Goal: Navigation & Orientation: Find specific page/section

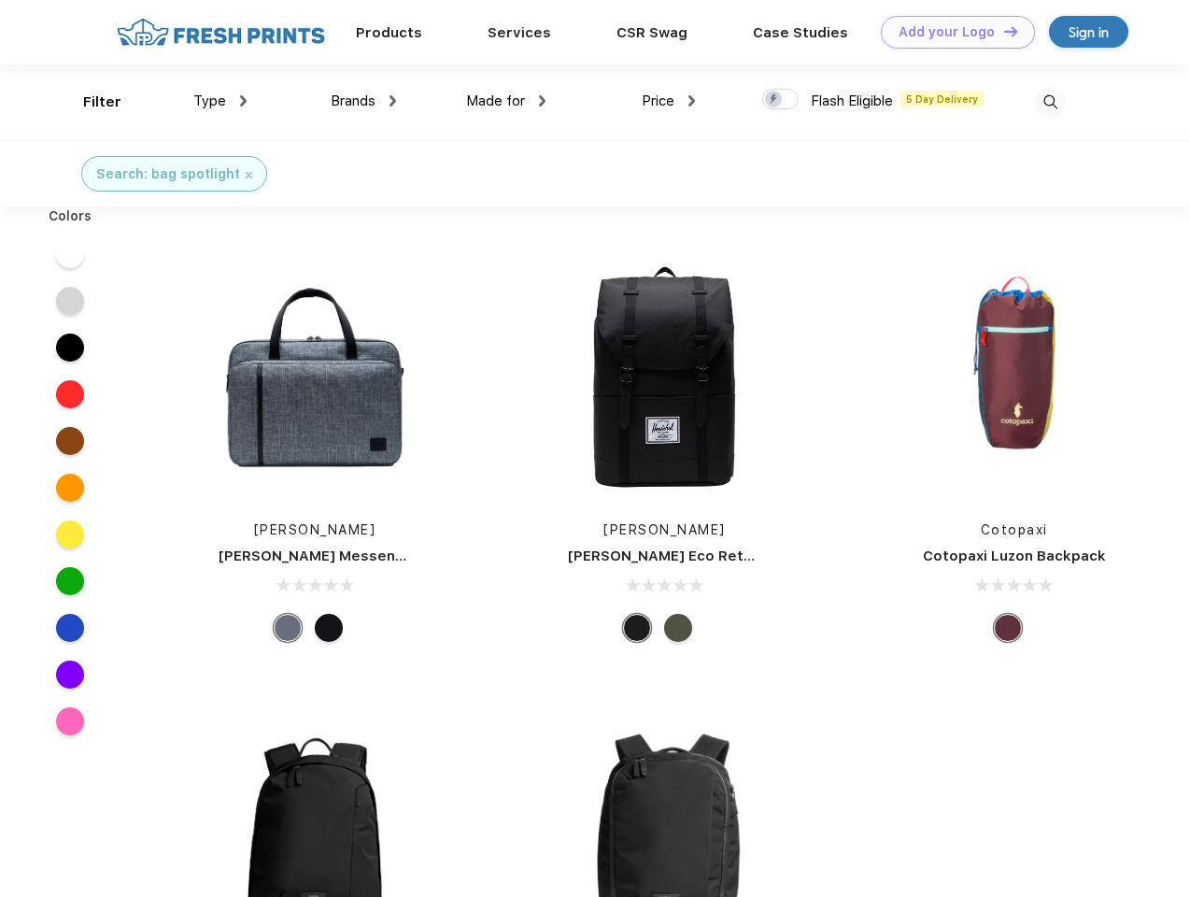
click at [951, 32] on link "Add your Logo Design Tool" at bounding box center [958, 32] width 154 height 33
click at [0, 0] on div "Design Tool" at bounding box center [0, 0] width 0 height 0
click at [1002, 31] on link "Add your Logo Design Tool" at bounding box center [958, 32] width 154 height 33
click at [90, 102] on div "Filter" at bounding box center [102, 102] width 38 height 21
click at [220, 101] on span "Type" at bounding box center [209, 100] width 33 height 17
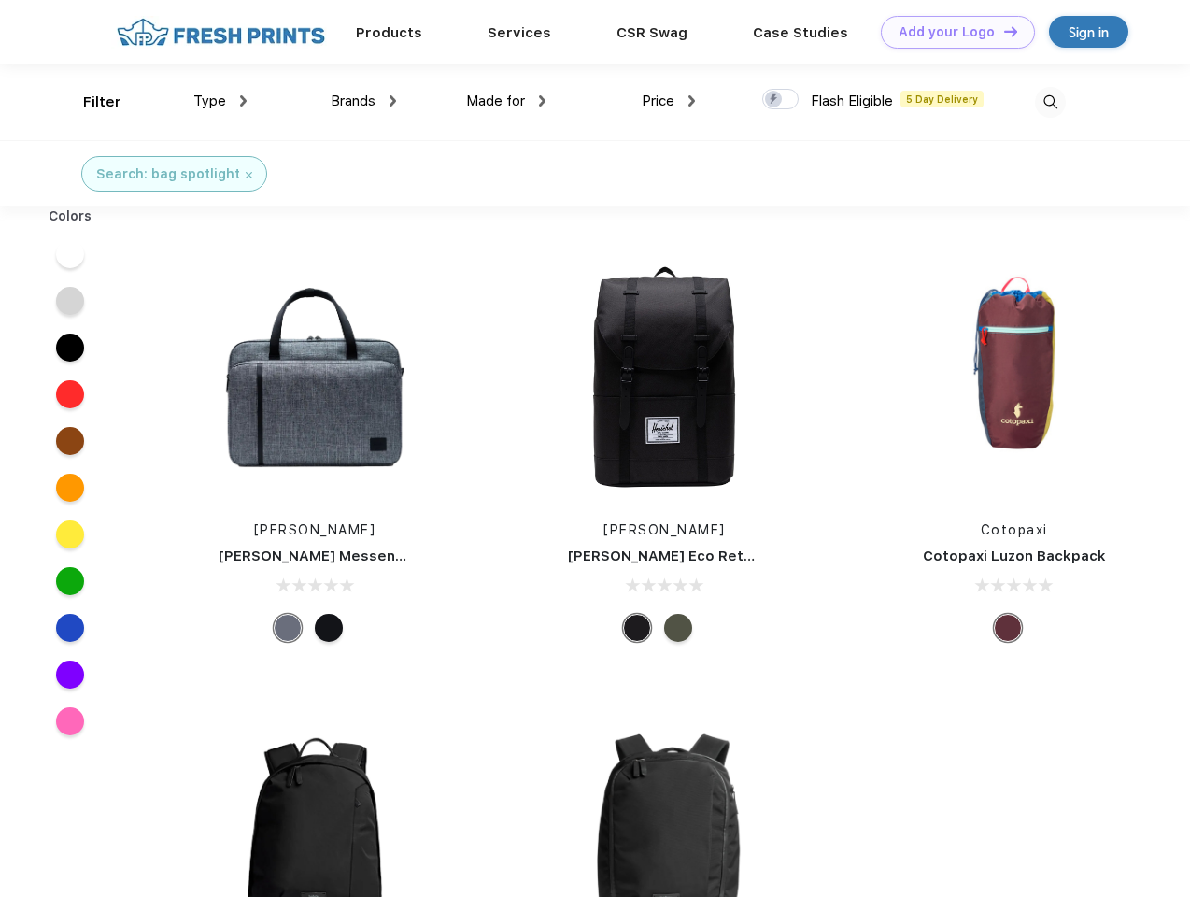
click at [363, 101] on span "Brands" at bounding box center [353, 100] width 45 height 17
click at [506, 101] on span "Made for" at bounding box center [495, 100] width 59 height 17
click at [669, 101] on span "Price" at bounding box center [658, 100] width 33 height 17
click at [781, 100] on div at bounding box center [780, 99] width 36 height 21
click at [774, 100] on input "checkbox" at bounding box center [768, 94] width 12 height 12
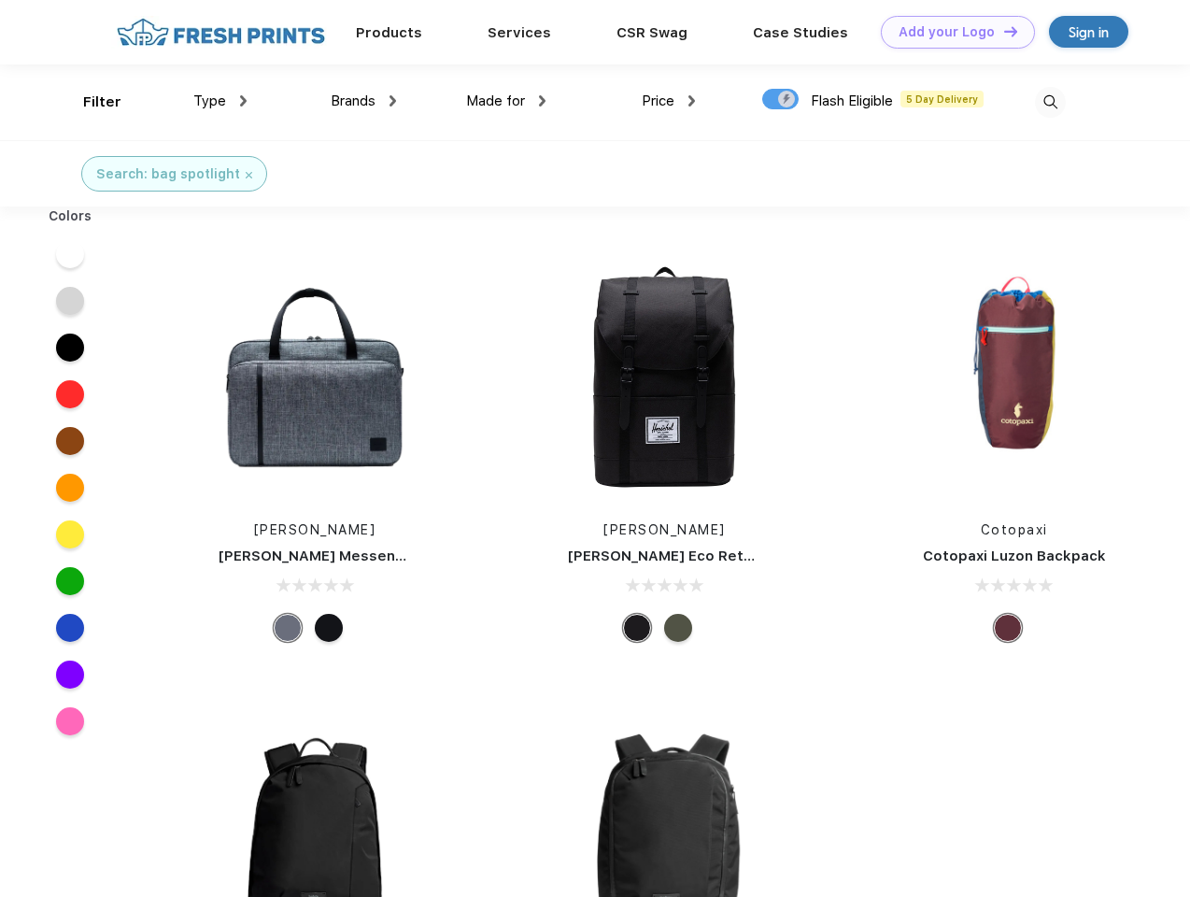
click at [1050, 102] on img at bounding box center [1050, 102] width 31 height 31
